Goal: Check status

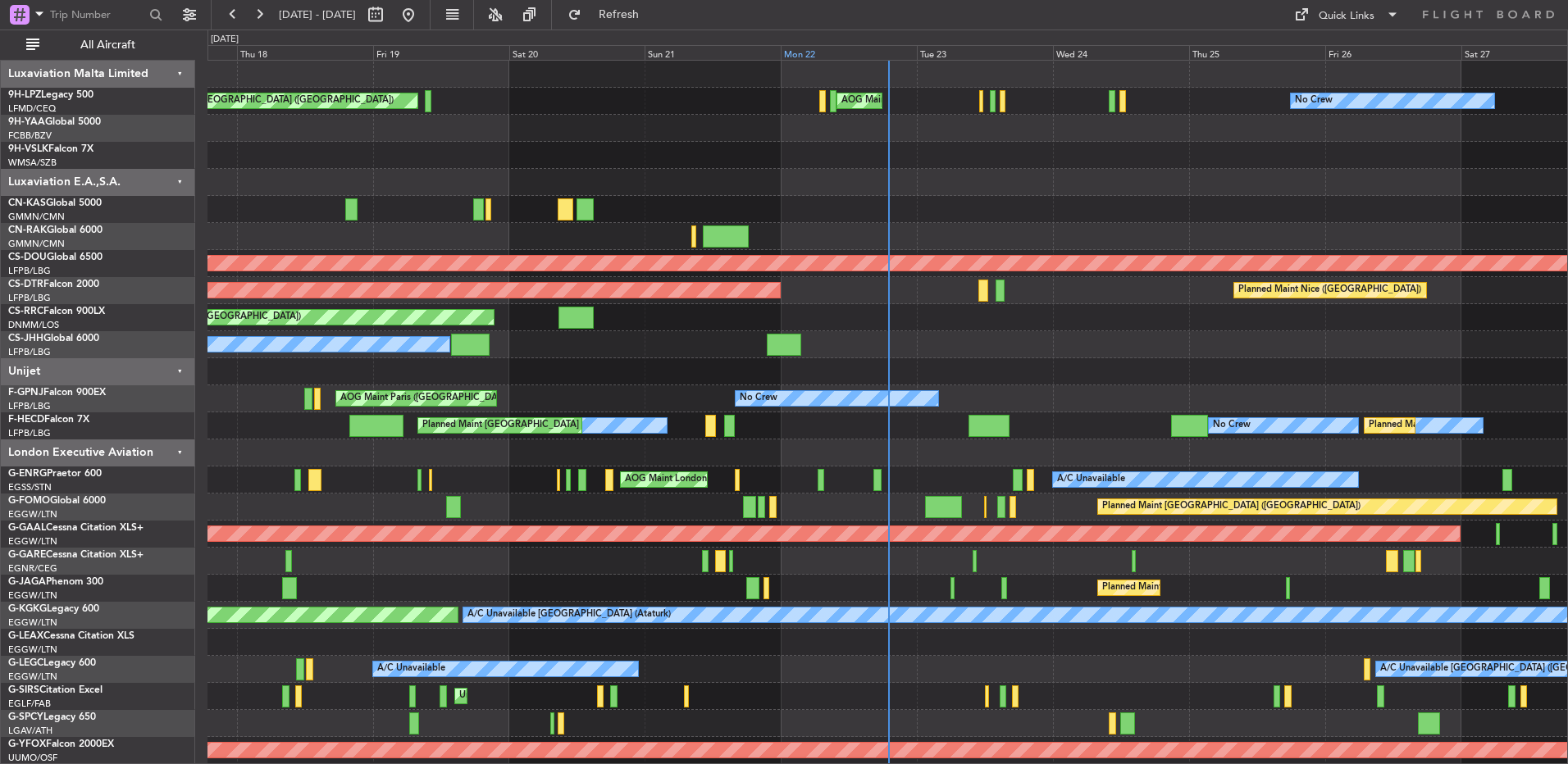
click at [847, 57] on div "Mon 22" at bounding box center [849, 52] width 136 height 15
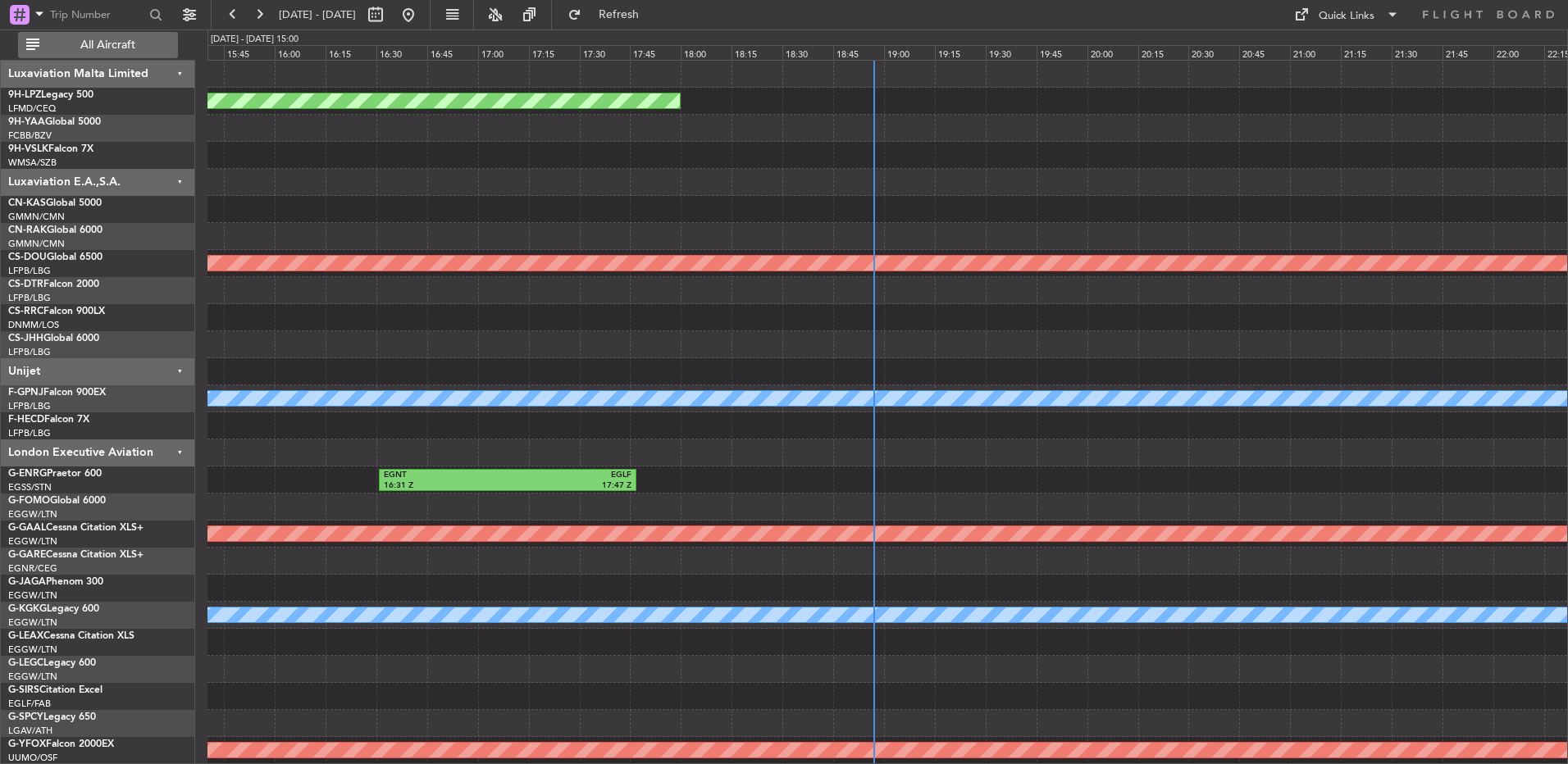
click at [126, 48] on span "All Aircraft" at bounding box center [108, 45] width 131 height 11
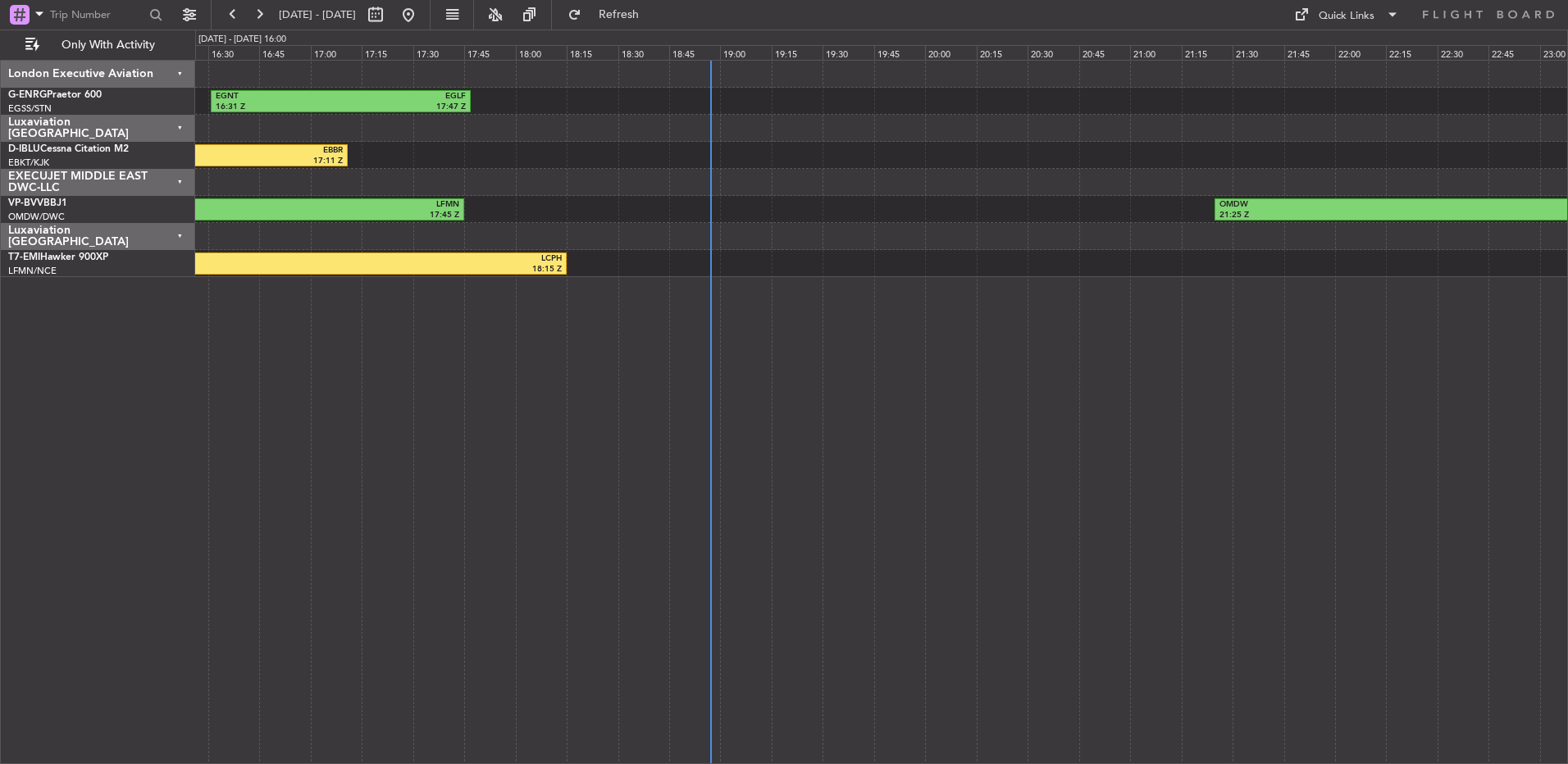
click at [703, 260] on div "EGNT 16:31 Z EGLF 17:47 Z LIRQ 15:20 Z EBBR 17:11 Z OMDW 10:50 Z LFMN 17:45 Z O…" at bounding box center [881, 169] width 1372 height 216
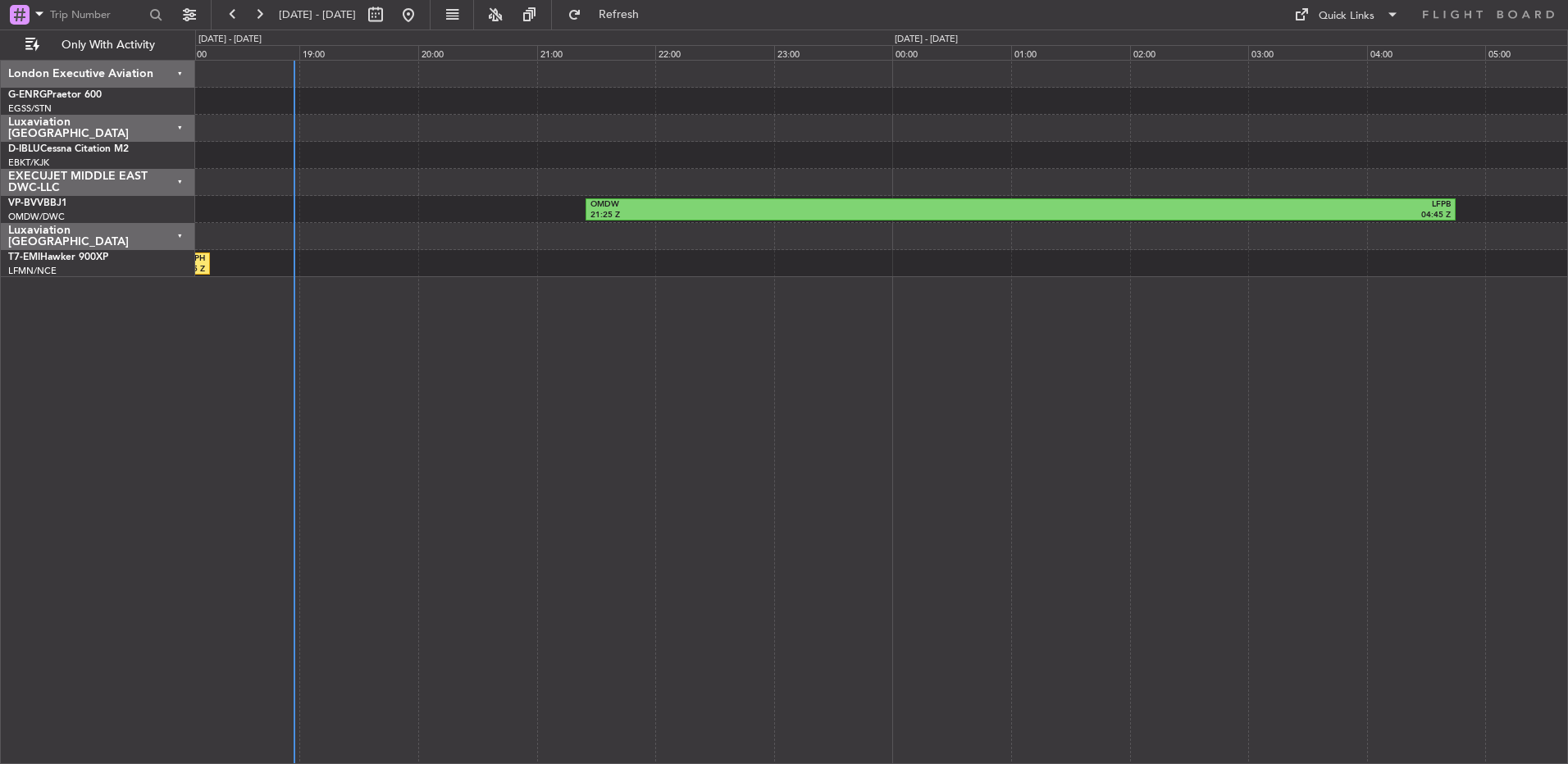
click at [504, 313] on div "EGNT 16:31 Z EGLF 17:47 Z LIRQ 15:20 Z EBBR 17:11 Z OMDW 21:25 Z LFPB 04:45 Z O…" at bounding box center [881, 412] width 1372 height 704
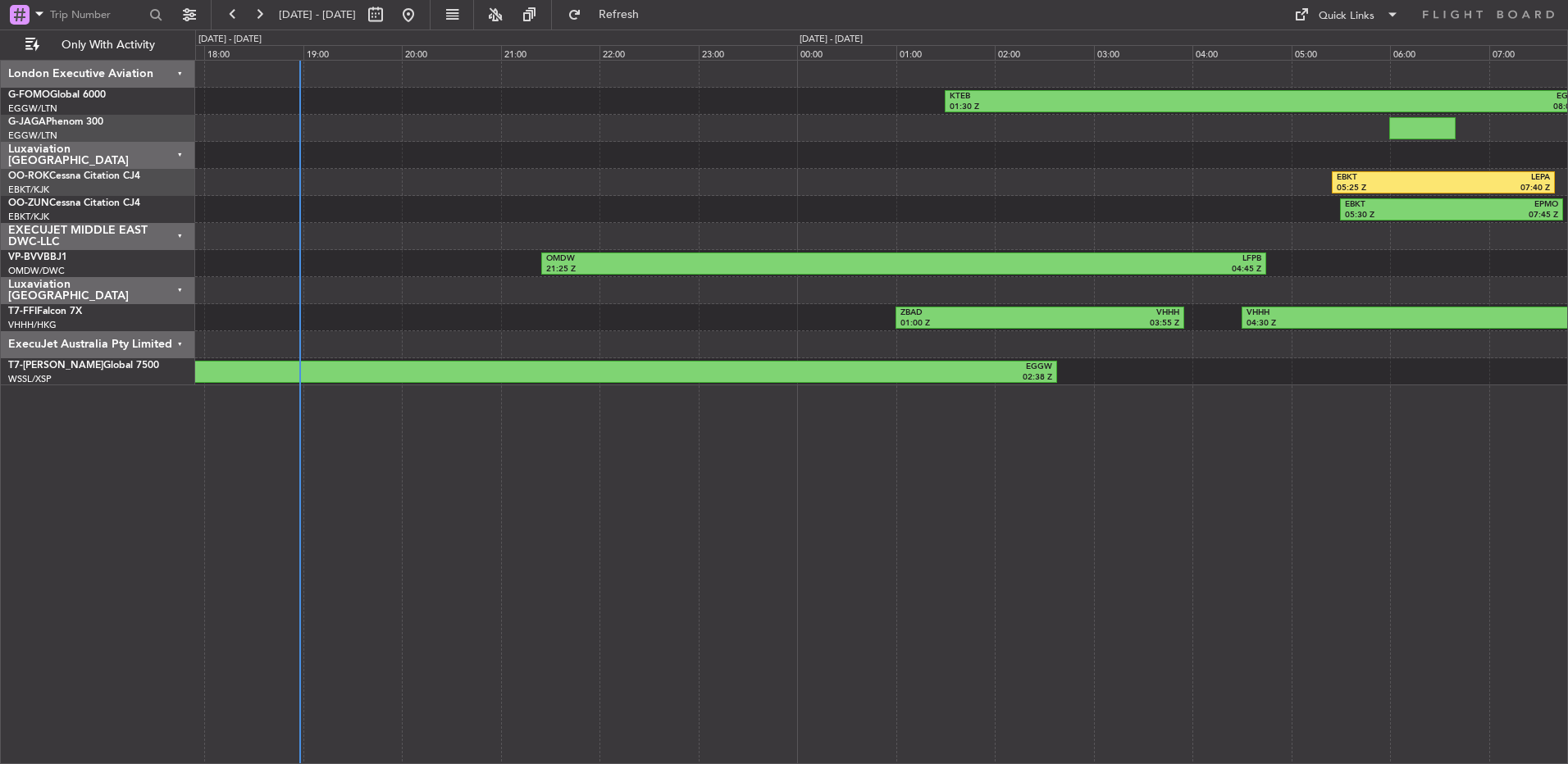
click at [148, 354] on div "ExecuJet Australia Pty Limited" at bounding box center [98, 344] width 194 height 27
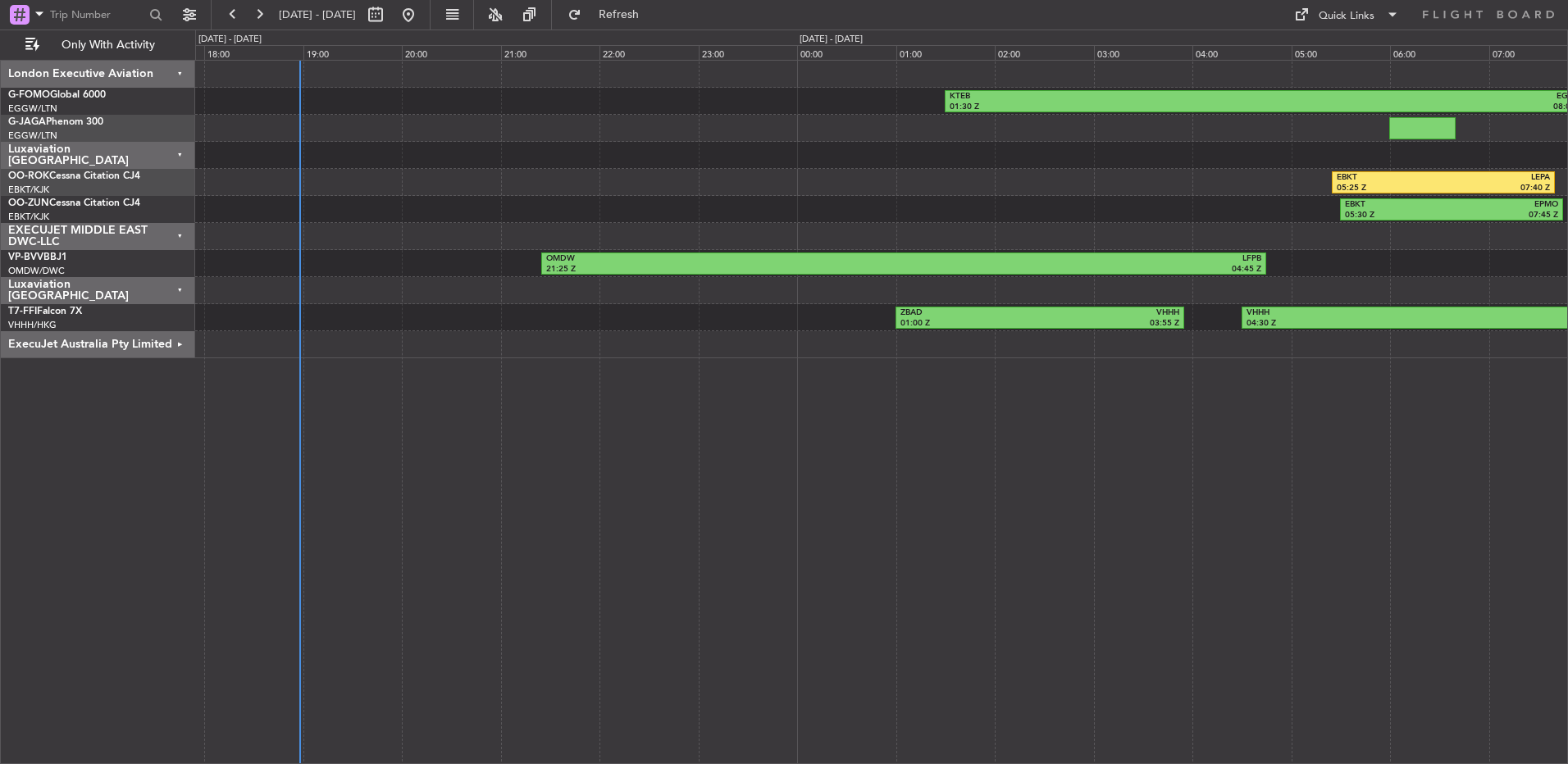
click at [146, 292] on div "Luxaviation [GEOGRAPHIC_DATA]" at bounding box center [98, 290] width 194 height 27
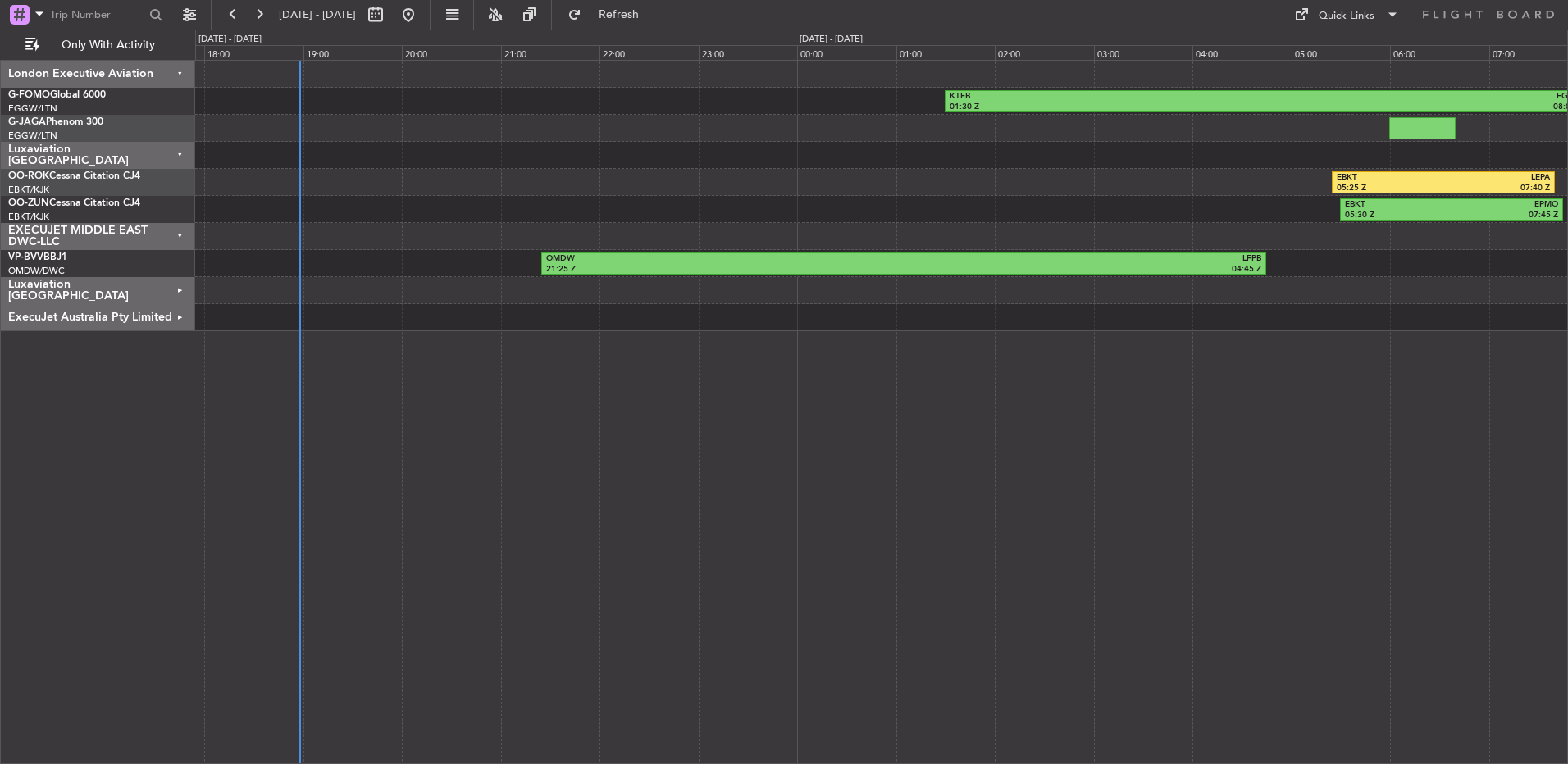
click at [146, 292] on div "Luxaviation [GEOGRAPHIC_DATA]" at bounding box center [98, 290] width 194 height 27
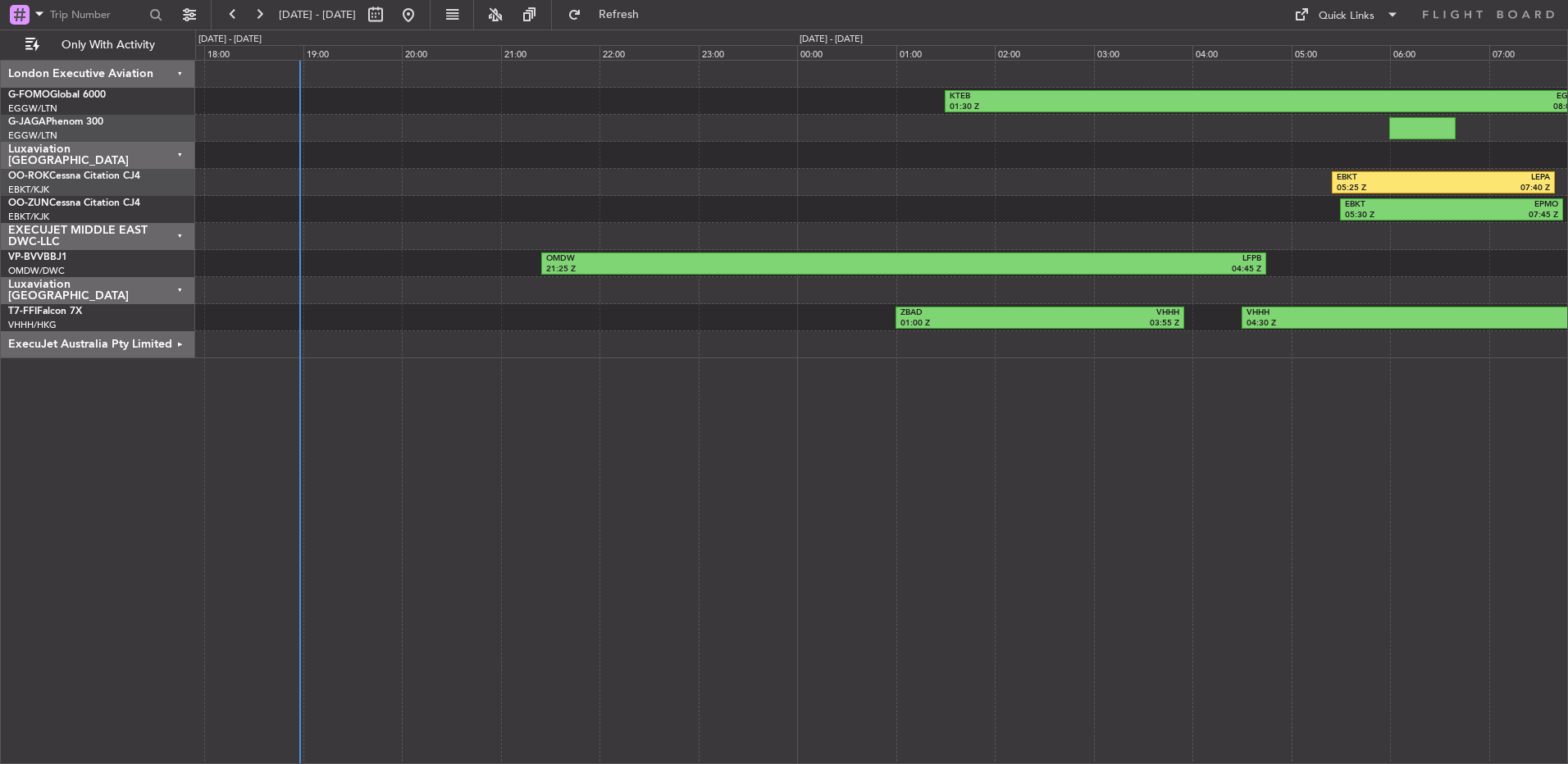
click at [146, 292] on div "Luxaviation [GEOGRAPHIC_DATA]" at bounding box center [98, 290] width 194 height 27
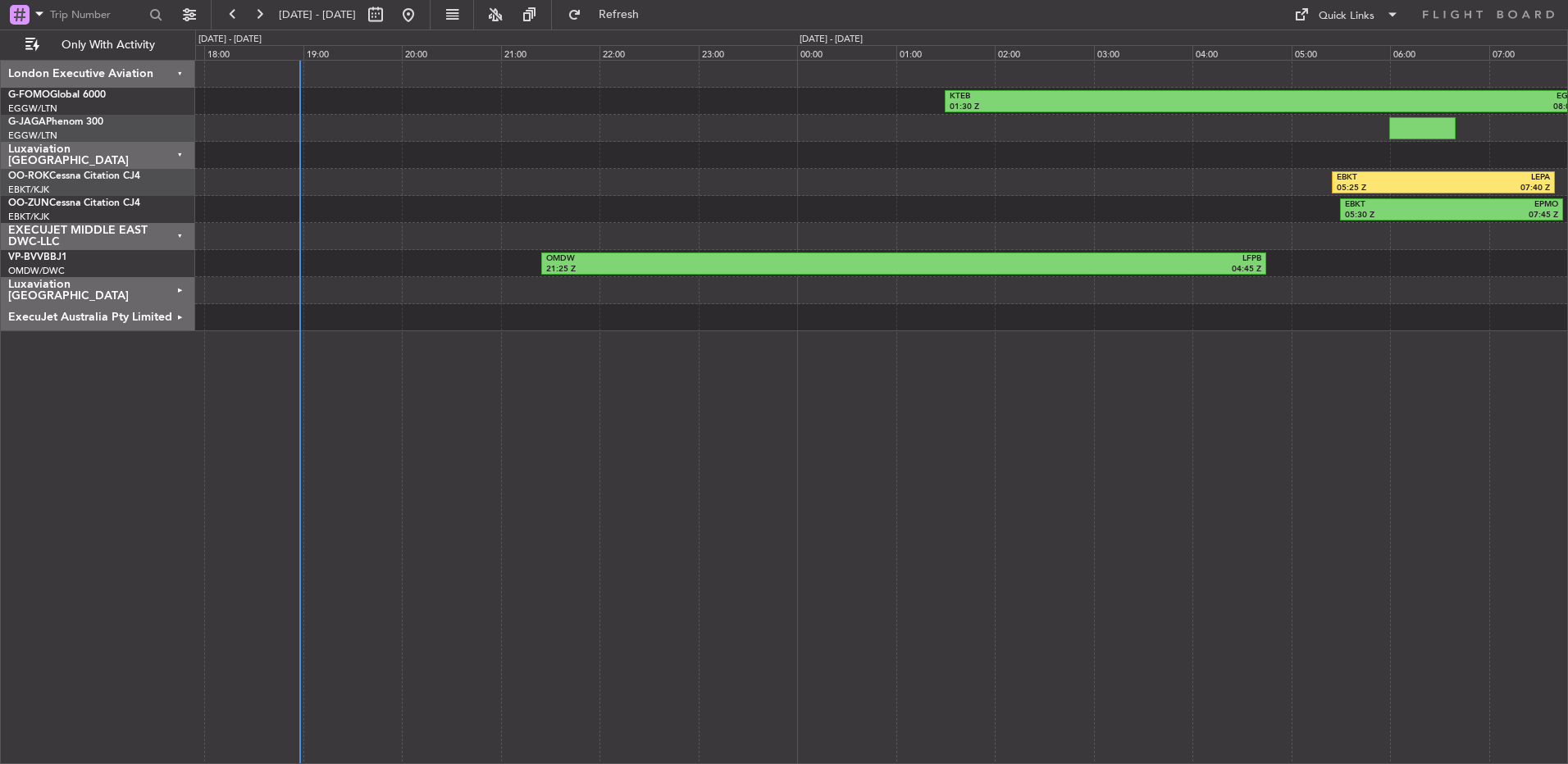
click at [162, 239] on div "EXECUJET MIDDLE EAST DWC-LLC" at bounding box center [98, 236] width 194 height 27
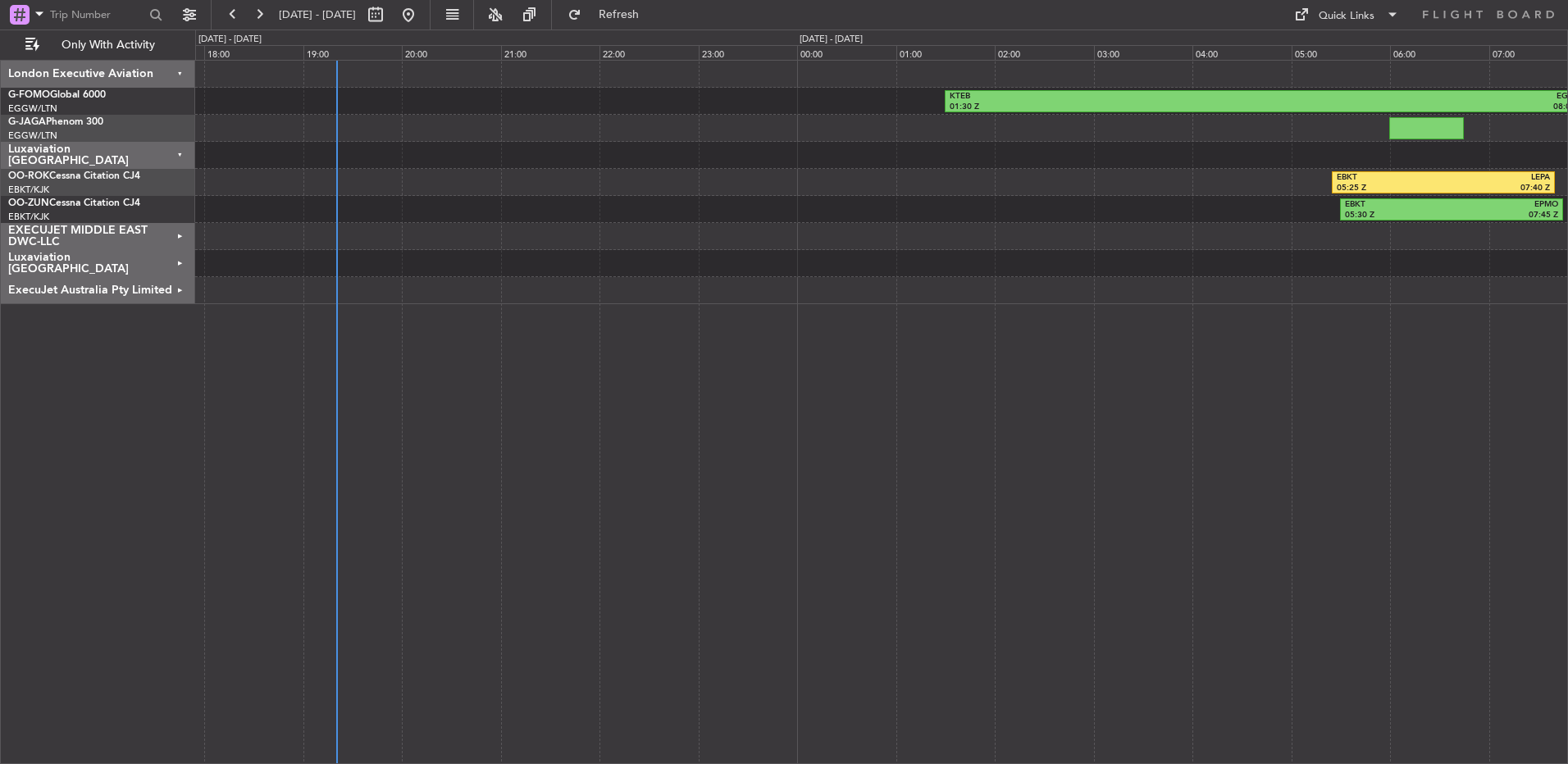
click at [191, 288] on div "ExecuJet Australia Pty Limited" at bounding box center [98, 290] width 194 height 27
